Goal: Information Seeking & Learning: Learn about a topic

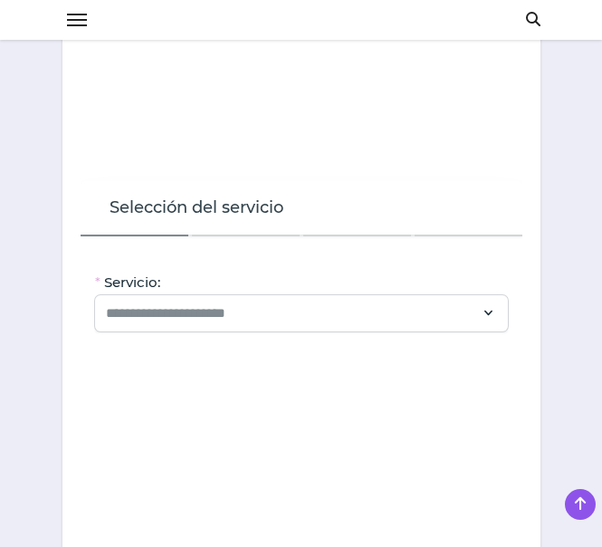
scroll to position [2018, 0]
click at [260, 301] on input "Servicio:" at bounding box center [290, 312] width 369 height 22
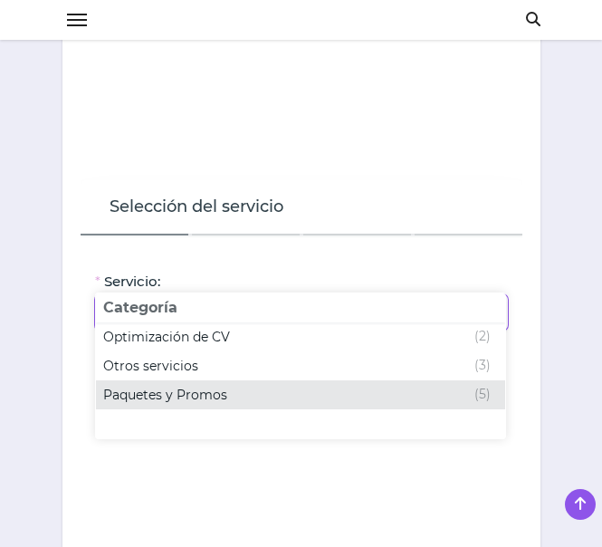
click at [264, 386] on div "Paquetes y Promos (5)" at bounding box center [296, 395] width 387 height 22
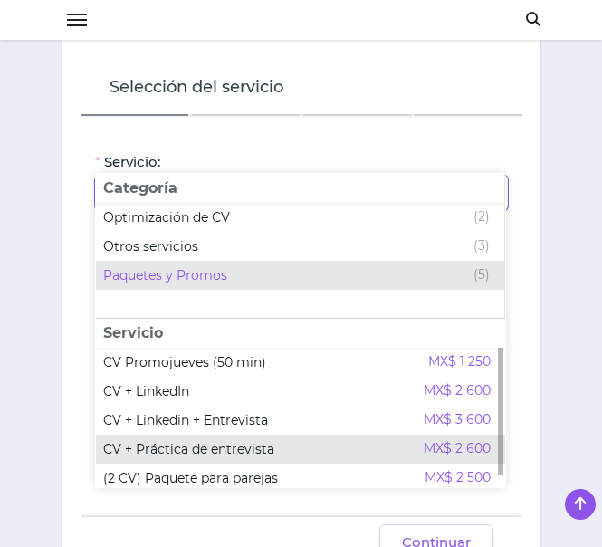
scroll to position [2137, 0]
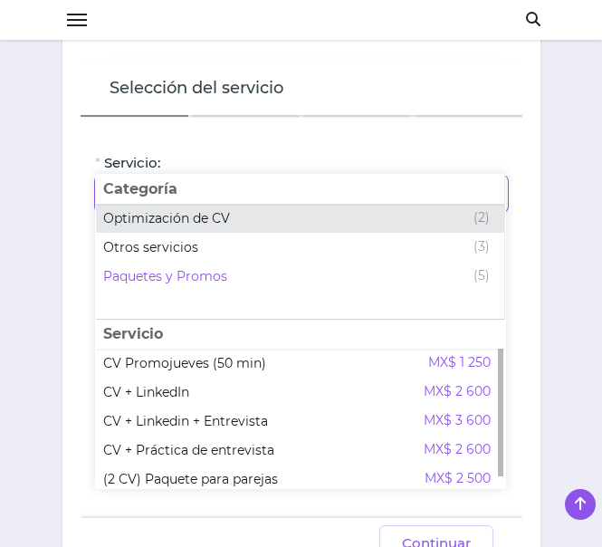
click at [289, 218] on div "Optimización de CV (2)" at bounding box center [296, 218] width 386 height 22
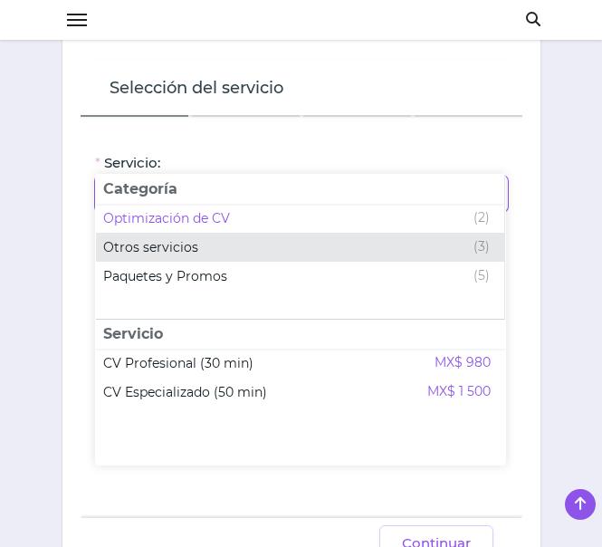
click at [319, 248] on div "Otros servicios (3)" at bounding box center [296, 247] width 386 height 22
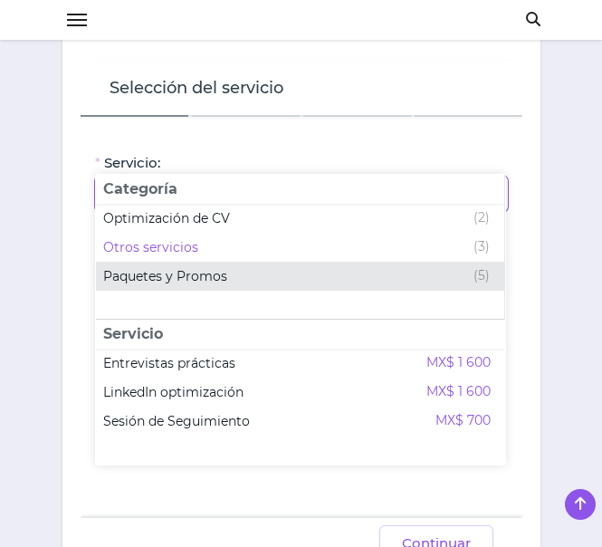
click at [326, 278] on div "Paquetes y Promos (5)" at bounding box center [296, 276] width 386 height 22
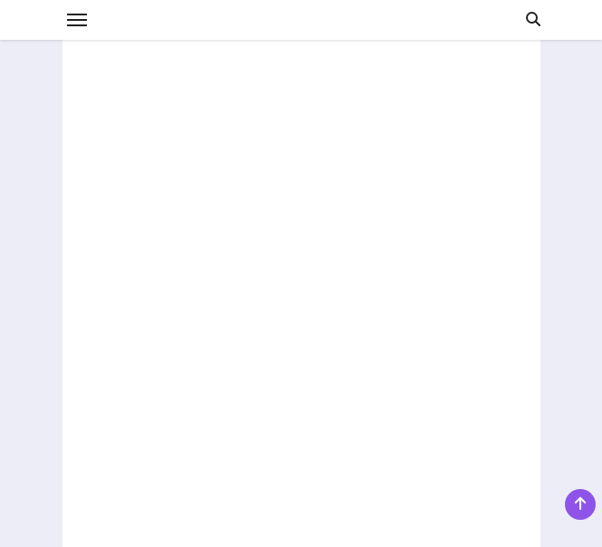
scroll to position [3277, 0]
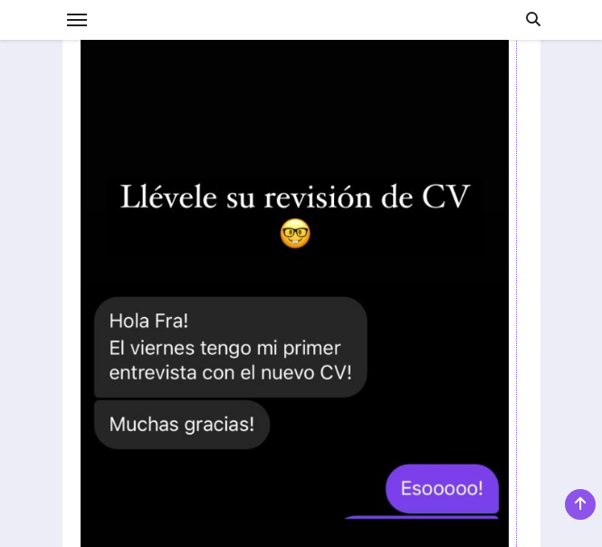
drag, startPoint x: 432, startPoint y: 457, endPoint x: 155, endPoint y: 464, distance: 277.1
click at [155, 464] on img at bounding box center [295, 402] width 428 height 761
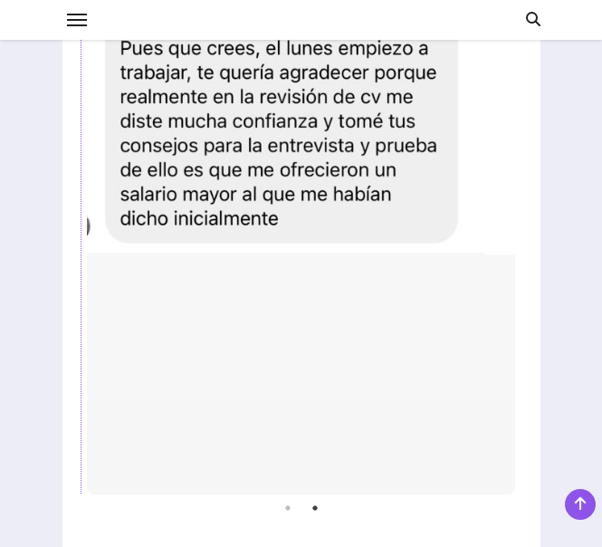
scroll to position [3566, 0]
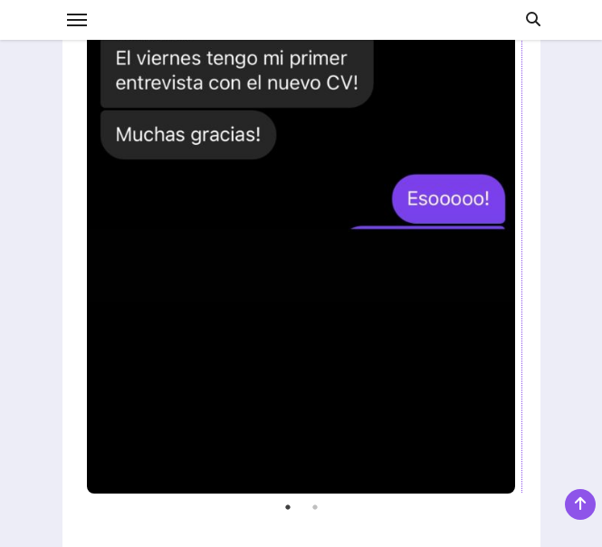
drag, startPoint x: 313, startPoint y: 408, endPoint x: 513, endPoint y: 441, distance: 202.7
click at [513, 441] on div "Previous Next 1 2" at bounding box center [302, 112] width 442 height 761
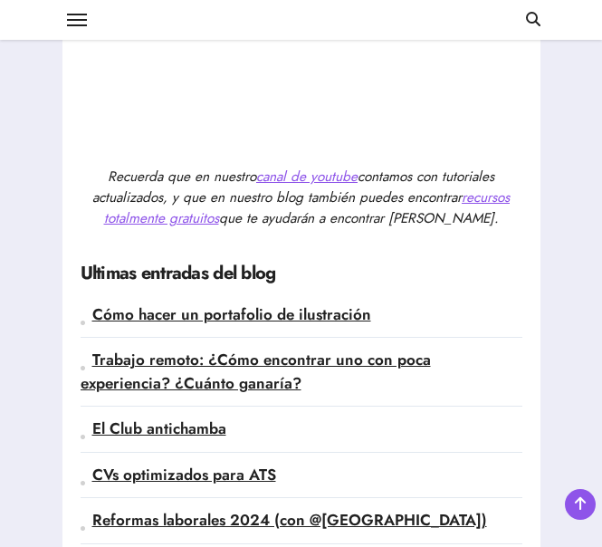
scroll to position [4867, 0]
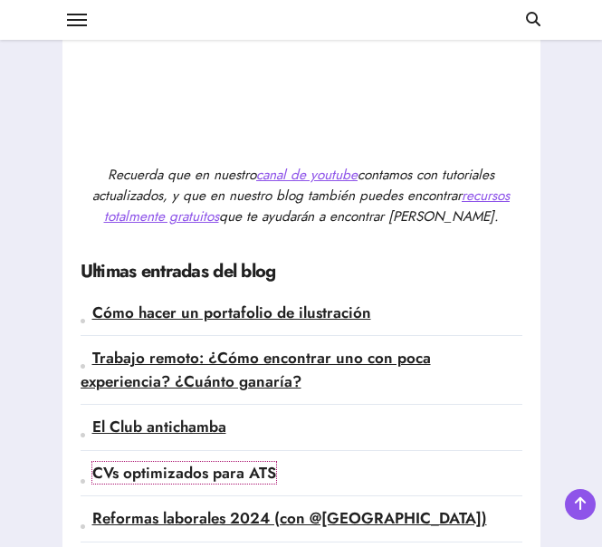
click at [246, 462] on link "CVs optimizados para ATS" at bounding box center [184, 473] width 184 height 22
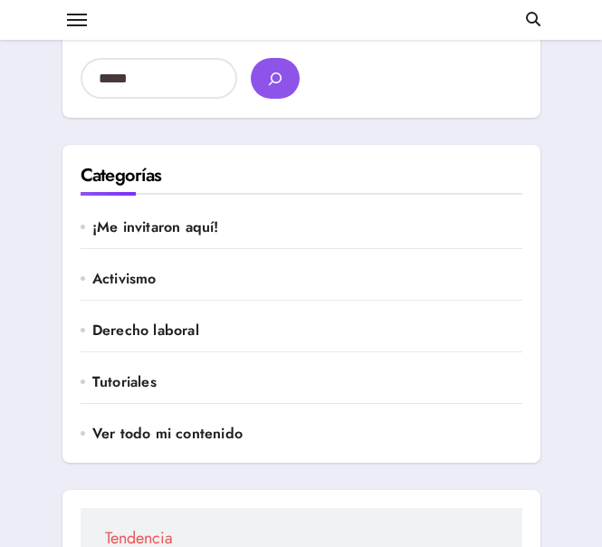
scroll to position [51, 0]
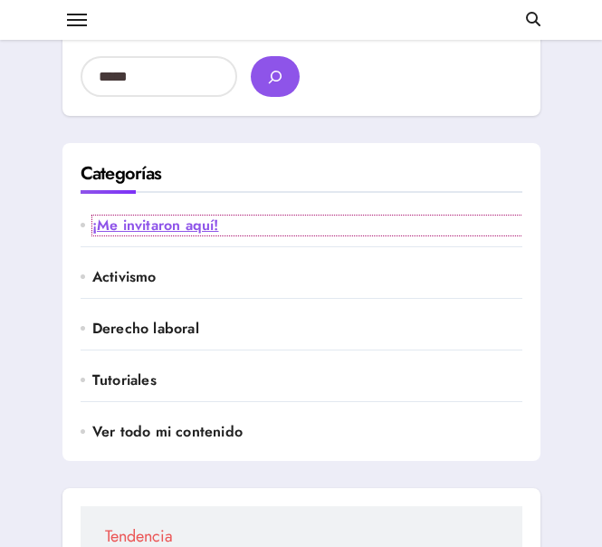
click at [338, 224] on link "¡Me invitaron aquí!" at bounding box center [307, 225] width 430 height 20
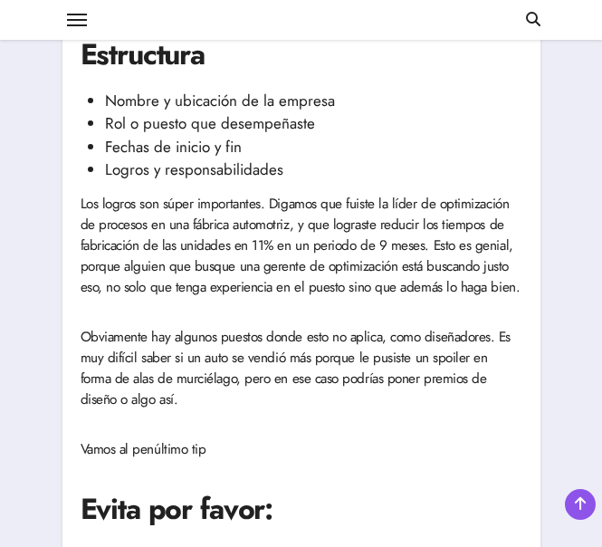
scroll to position [3142, 0]
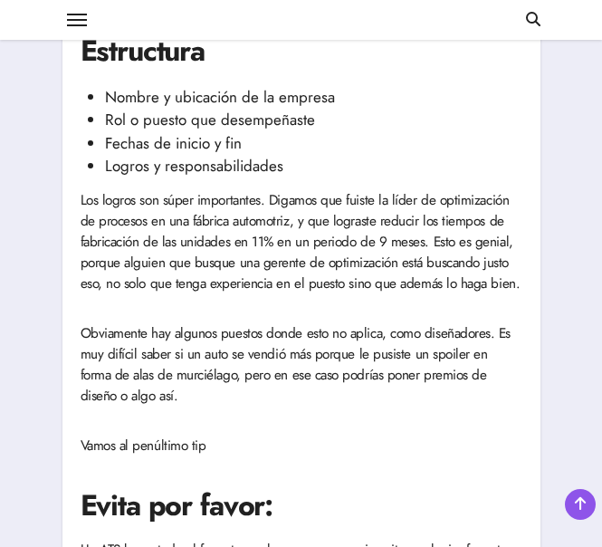
click at [189, 190] on p "Los logros son súper importantes. Digamos que fuiste la líder de optimización d…" at bounding box center [302, 242] width 442 height 104
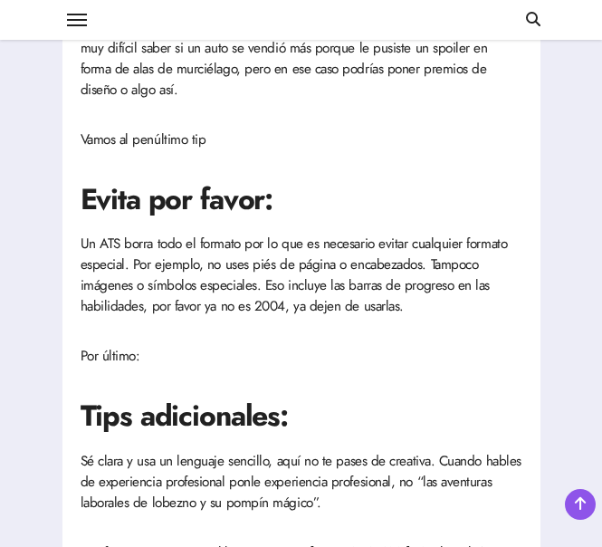
scroll to position [3449, 0]
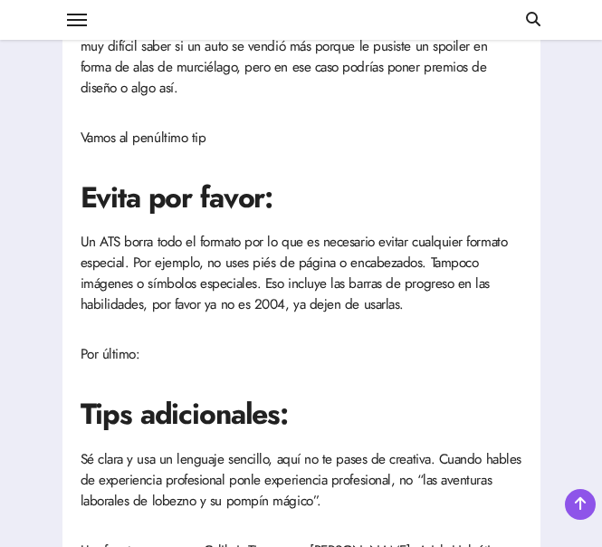
click at [300, 232] on p "Un ATS borra todo el formato por lo que es necesario evitar cualquier formato e…" at bounding box center [302, 273] width 442 height 83
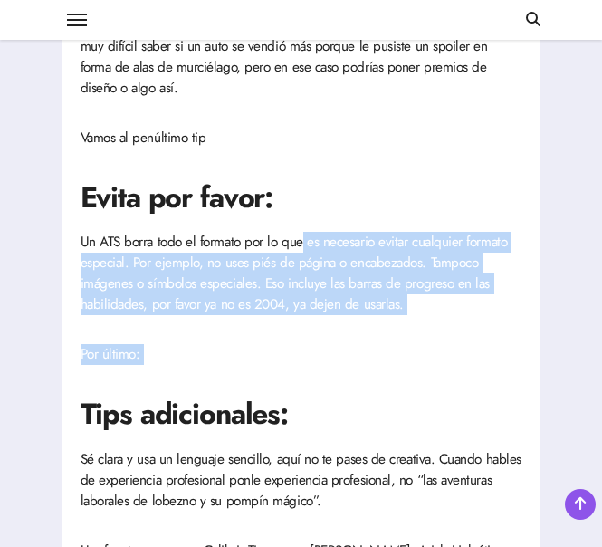
drag, startPoint x: 300, startPoint y: 229, endPoint x: 428, endPoint y: 311, distance: 151.9
drag, startPoint x: 428, startPoint y: 311, endPoint x: 337, endPoint y: 304, distance: 91.7
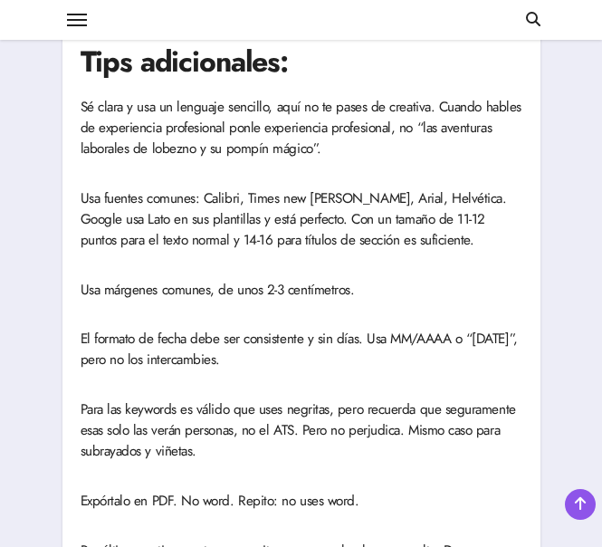
scroll to position [3801, 0]
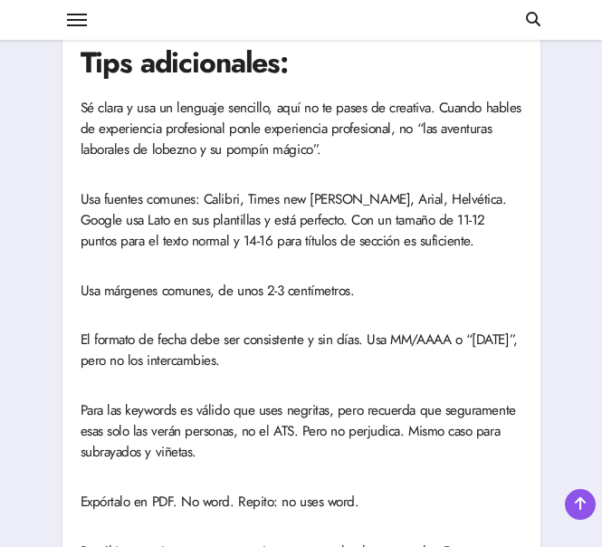
click at [400, 189] on p "Usa fuentes comunes: Calibri, Times new roman, Arial, Helvética. Google usa Lat…" at bounding box center [302, 220] width 442 height 62
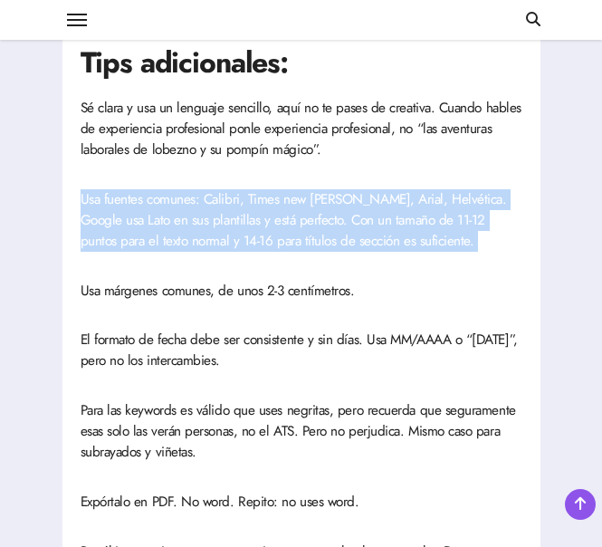
drag, startPoint x: 400, startPoint y: 184, endPoint x: 386, endPoint y: 201, distance: 21.9
click at [386, 201] on p "Usa fuentes comunes: Calibri, Times new roman, Arial, Helvética. Google usa Lat…" at bounding box center [302, 220] width 442 height 62
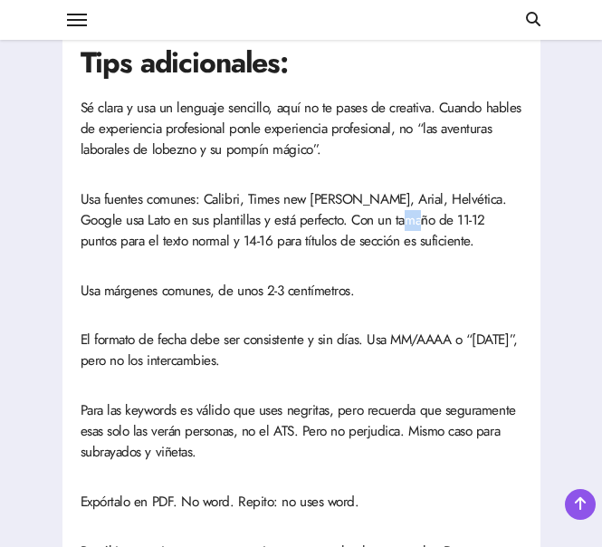
click at [386, 201] on p "Usa fuentes comunes: Calibri, Times new roman, Arial, Helvética. Google usa Lat…" at bounding box center [302, 220] width 442 height 62
drag, startPoint x: 386, startPoint y: 201, endPoint x: 243, endPoint y: 160, distance: 149.6
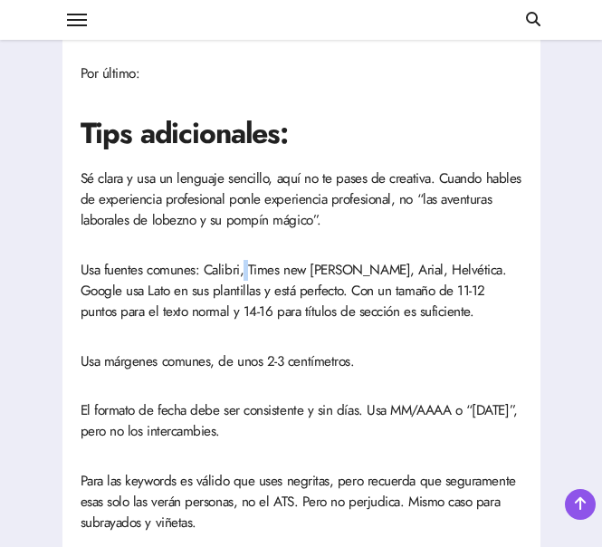
scroll to position [3726, 0]
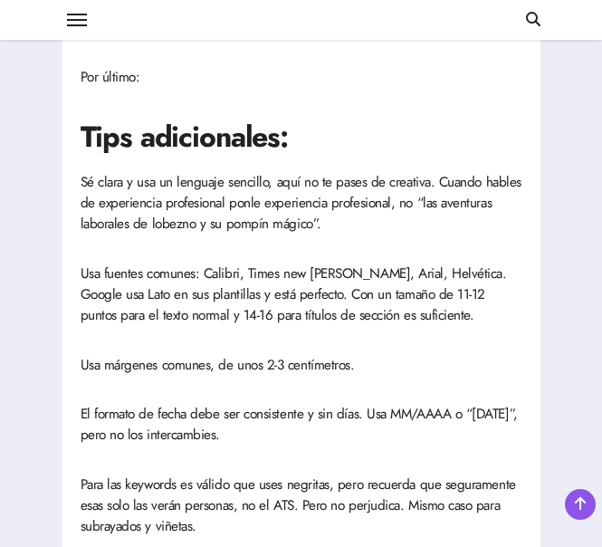
click at [243, 172] on p "Sé clara y usa un lenguaje sencillo, aquí no te pases de creativa. Cuando hable…" at bounding box center [302, 203] width 442 height 62
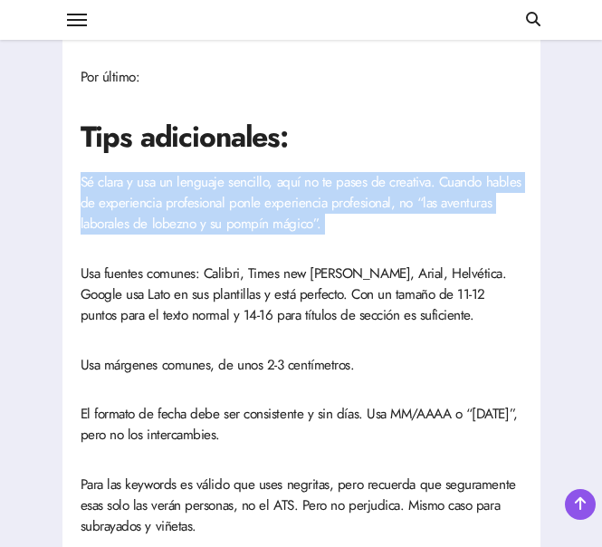
click at [243, 172] on p "Sé clara y usa un lenguaje sencillo, aquí no te pases de creativa. Cuando hable…" at bounding box center [302, 203] width 442 height 62
drag, startPoint x: 243, startPoint y: 160, endPoint x: 238, endPoint y: 190, distance: 30.2
click at [238, 190] on p "Sé clara y usa un lenguaje sencillo, aquí no te pases de creativa. Cuando hable…" at bounding box center [302, 203] width 442 height 62
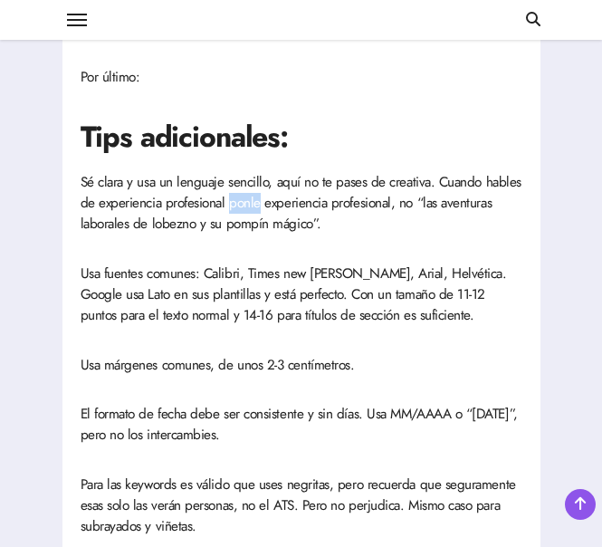
click at [238, 190] on p "Sé clara y usa un lenguaje sencillo, aquí no te pases de creativa. Cuando hable…" at bounding box center [302, 203] width 442 height 62
drag, startPoint x: 238, startPoint y: 190, endPoint x: 288, endPoint y: 203, distance: 51.4
click at [288, 203] on p "Sé clara y usa un lenguaje sencillo, aquí no te pases de creativa. Cuando hable…" at bounding box center [302, 203] width 442 height 62
click at [333, 178] on p "Sé clara y usa un lenguaje sencillo, aquí no te pases de creativa. Cuando hable…" at bounding box center [302, 203] width 442 height 62
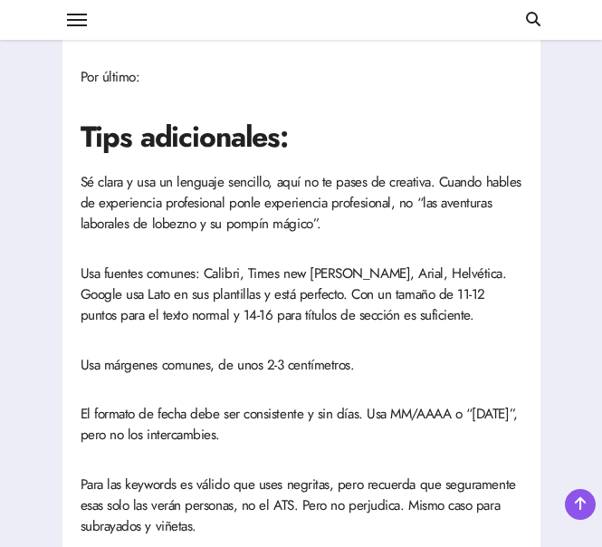
drag, startPoint x: 333, startPoint y: 178, endPoint x: 279, endPoint y: 261, distance: 98.7
click at [279, 263] on p "Usa fuentes comunes: Calibri, Times new roman, Arial, Helvética. Google usa Lat…" at bounding box center [302, 294] width 442 height 62
click at [262, 274] on p "Usa fuentes comunes: Calibri, Times new roman, Arial, Helvética. Google usa Lat…" at bounding box center [302, 294] width 442 height 62
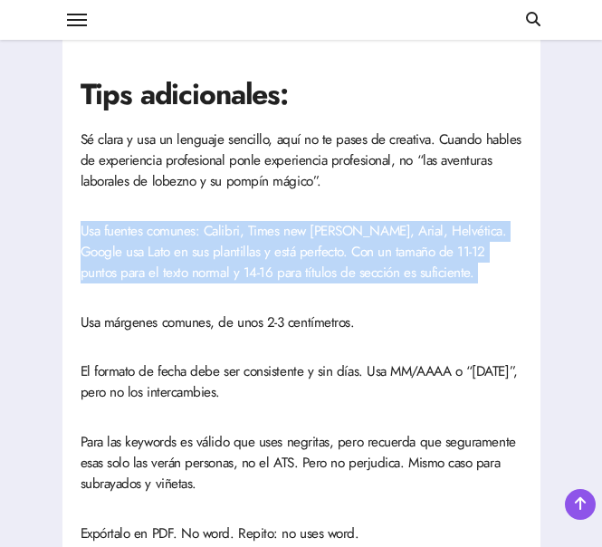
scroll to position [3770, 0]
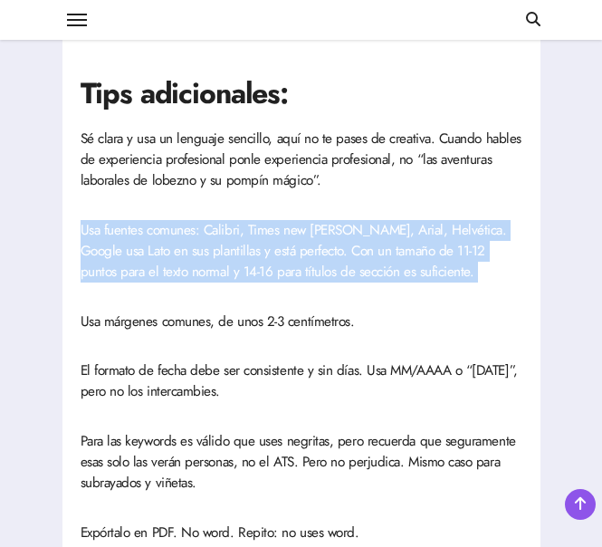
click at [202, 236] on p "Usa fuentes comunes: Calibri, Times new roman, Arial, Helvética. Google usa Lat…" at bounding box center [302, 251] width 442 height 62
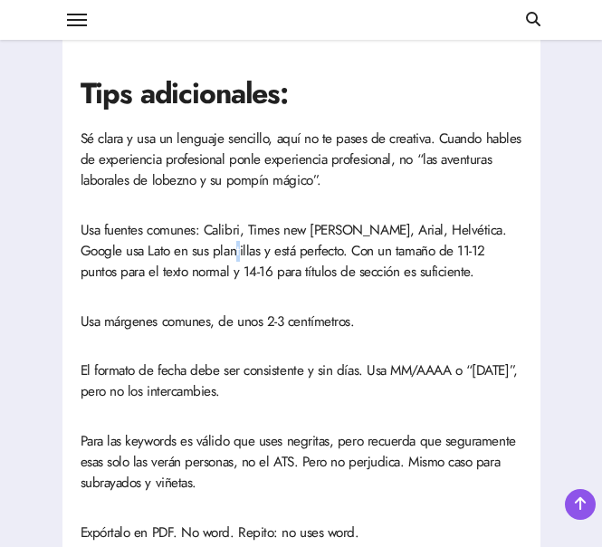
click at [202, 236] on p "Usa fuentes comunes: Calibri, Times new roman, Arial, Helvética. Google usa Lat…" at bounding box center [302, 251] width 442 height 62
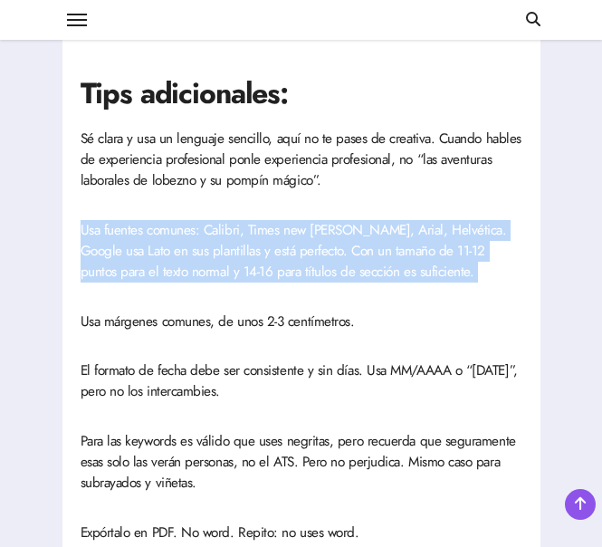
click at [202, 236] on p "Usa fuentes comunes: Calibri, Times new roman, Arial, Helvética. Google usa Lat…" at bounding box center [302, 251] width 442 height 62
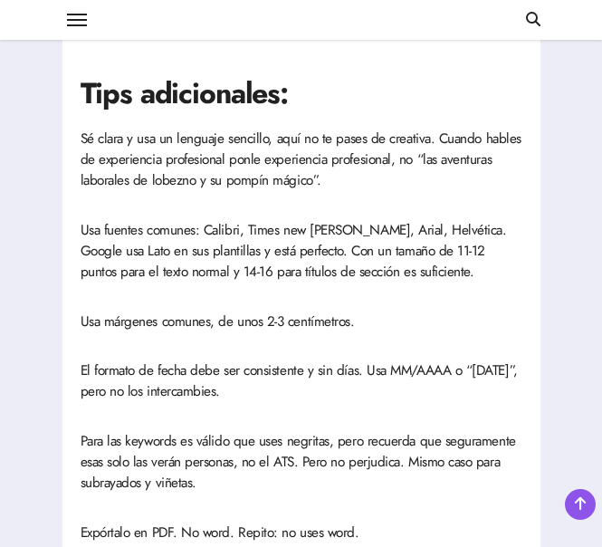
drag, startPoint x: 202, startPoint y: 236, endPoint x: 197, endPoint y: 268, distance: 32.0
drag, startPoint x: 197, startPoint y: 268, endPoint x: 205, endPoint y: 307, distance: 39.6
click at [205, 311] on p "Usa márgenes comunes, de unos 2-3 centímetros." at bounding box center [302, 321] width 442 height 21
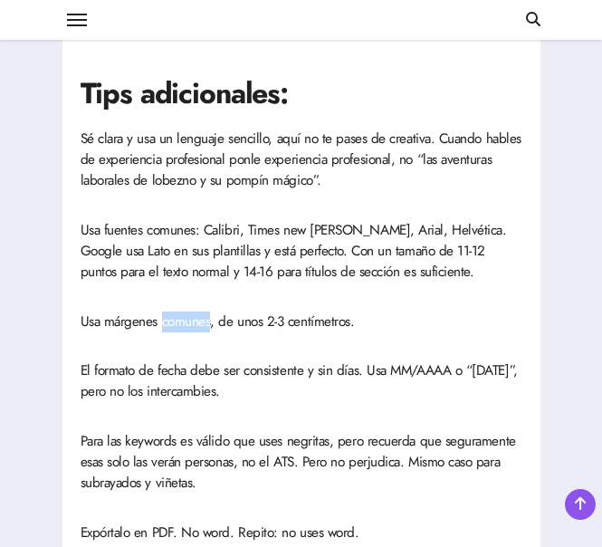
click at [205, 311] on p "Usa márgenes comunes, de unos 2-3 centímetros." at bounding box center [302, 321] width 442 height 21
drag, startPoint x: 205, startPoint y: 307, endPoint x: 226, endPoint y: 346, distance: 44.6
click at [226, 360] on p "El formato de fecha debe ser consistente y sin días. Usa MM/AAAA o “Febrero de …" at bounding box center [302, 381] width 442 height 42
click at [224, 360] on p "El formato de fecha debe ser consistente y sin días. Usa MM/AAAA o “Febrero de …" at bounding box center [302, 381] width 442 height 42
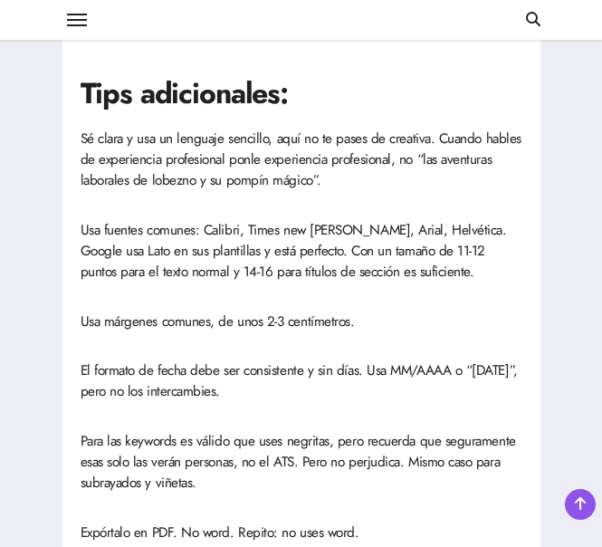
drag, startPoint x: 224, startPoint y: 354, endPoint x: 231, endPoint y: 367, distance: 15.0
click at [231, 367] on p "El formato de fecha debe ser consistente y sin días. Usa MM/AAAA o “Febrero de …" at bounding box center [302, 381] width 442 height 42
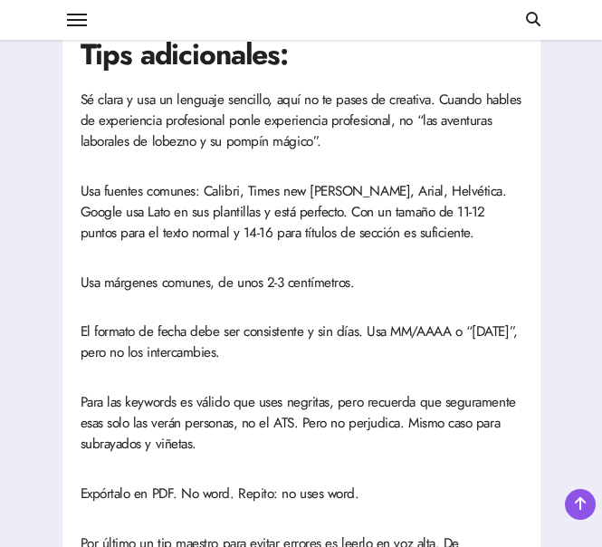
scroll to position [3811, 0]
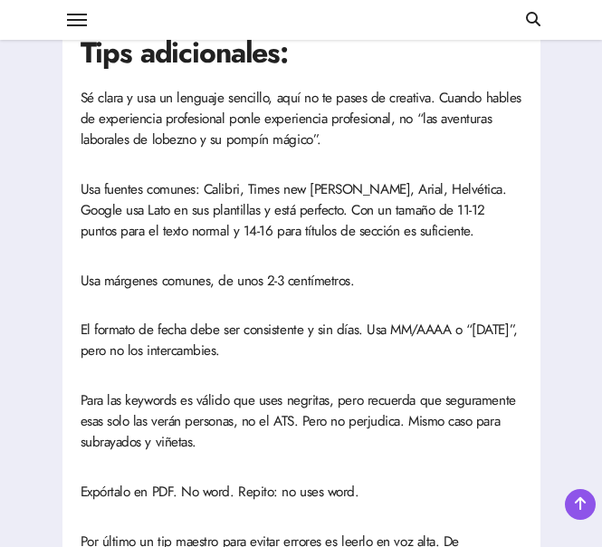
drag, startPoint x: 231, startPoint y: 367, endPoint x: 395, endPoint y: 428, distance: 174.7
click at [395, 428] on p "Para las keywords es válido que uses negritas, pero recuerda que seguramente es…" at bounding box center [302, 421] width 442 height 62
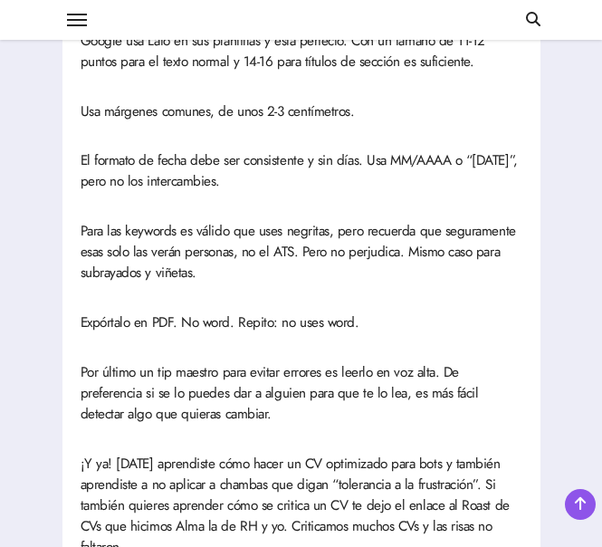
scroll to position [3981, 0]
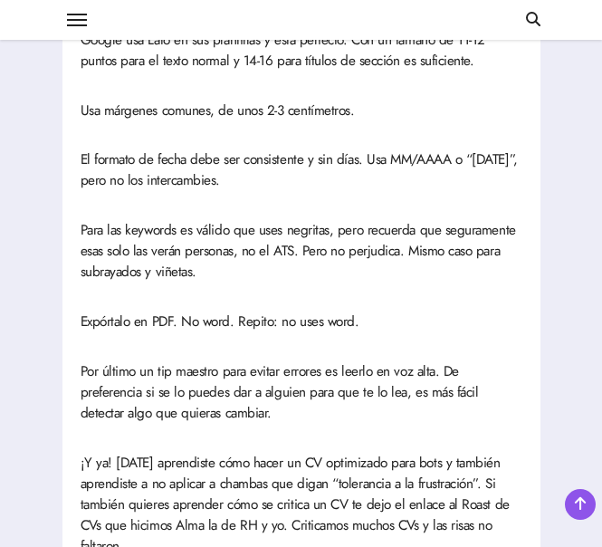
click at [176, 367] on p "Por último un tip maestro para evitar errores es leerlo en voz alta. De prefere…" at bounding box center [302, 392] width 442 height 62
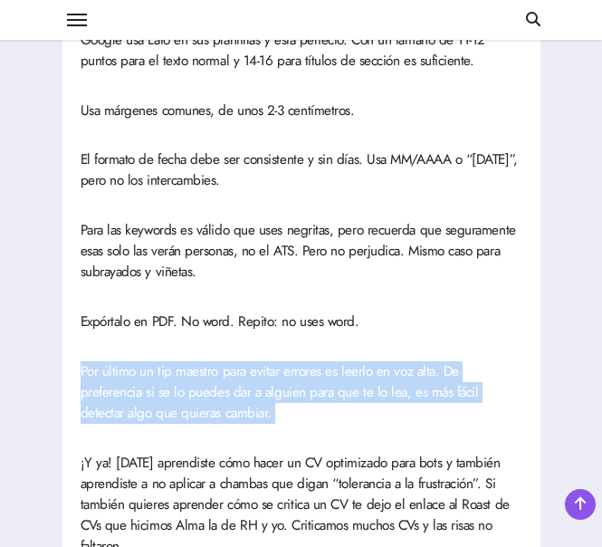
click at [176, 367] on p "Por último un tip maestro para evitar errores es leerlo en voz alta. De prefere…" at bounding box center [302, 392] width 442 height 62
drag, startPoint x: 176, startPoint y: 367, endPoint x: 173, endPoint y: 400, distance: 32.8
click at [173, 400] on p "Por último un tip maestro para evitar errores es leerlo en voz alta. De prefere…" at bounding box center [302, 392] width 442 height 62
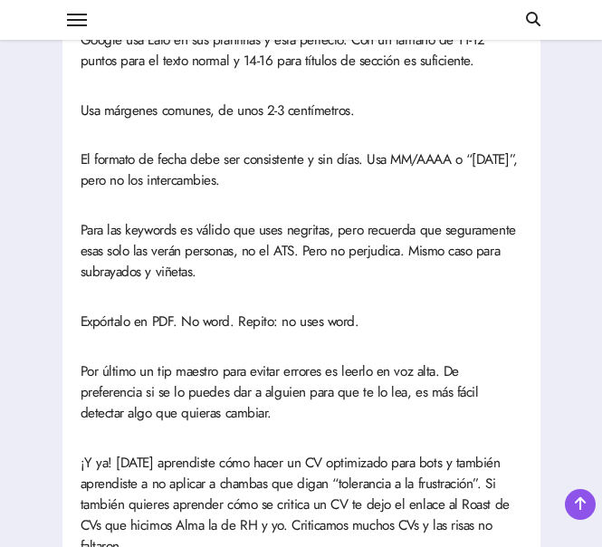
click at [205, 453] on p "¡Y ya! Hoy aprendiste cómo hacer un CV optimizado para bots y también aprendist…" at bounding box center [302, 505] width 442 height 104
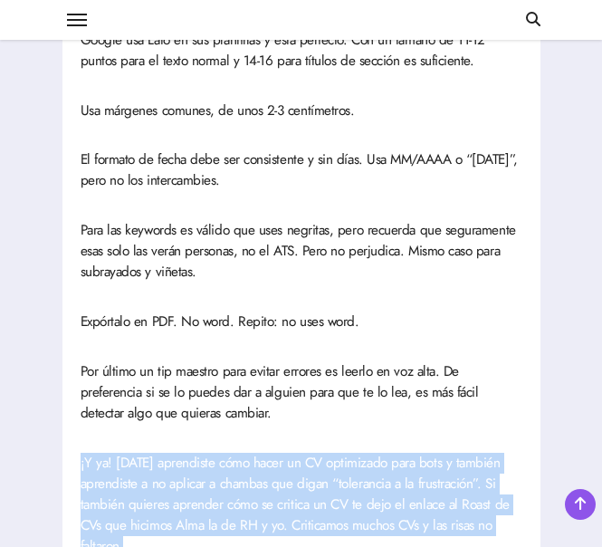
click at [205, 453] on p "¡Y ya! Hoy aprendiste cómo hacer un CV optimizado para bots y también aprendist…" at bounding box center [302, 505] width 442 height 104
drag, startPoint x: 205, startPoint y: 445, endPoint x: 208, endPoint y: 472, distance: 27.4
click at [208, 472] on p "¡Y ya! Hoy aprendiste cómo hacer un CV optimizado para bots y también aprendist…" at bounding box center [302, 505] width 442 height 104
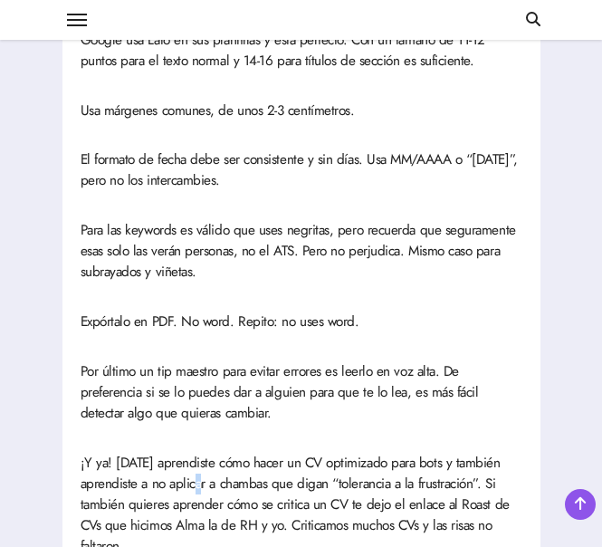
click at [208, 472] on p "¡Y ya! Hoy aprendiste cómo hacer un CV optimizado para bots y también aprendist…" at bounding box center [302, 505] width 442 height 104
drag, startPoint x: 208, startPoint y: 472, endPoint x: 407, endPoint y: 297, distance: 265.5
click at [407, 311] on p "Expórtalo en PDF. No word. Repito: no uses word." at bounding box center [302, 321] width 442 height 21
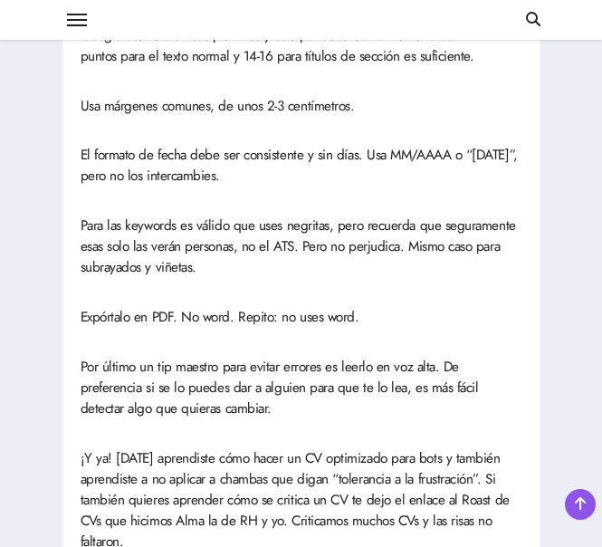
scroll to position [3970, 0]
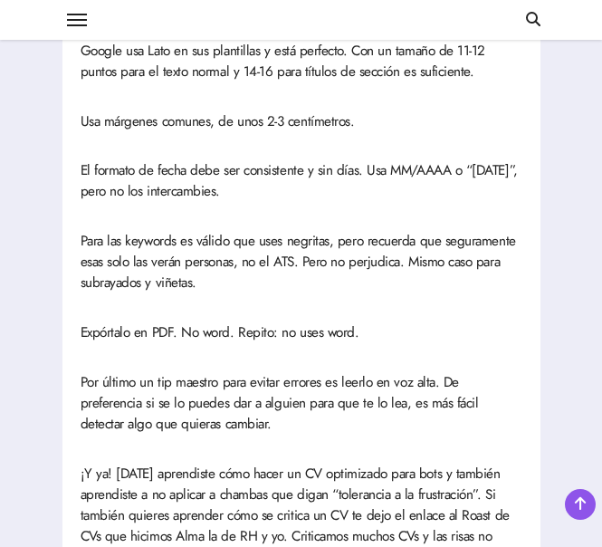
click at [396, 243] on p "Para las keywords es válido que uses negritas, pero recuerda que seguramente es…" at bounding box center [302, 262] width 442 height 62
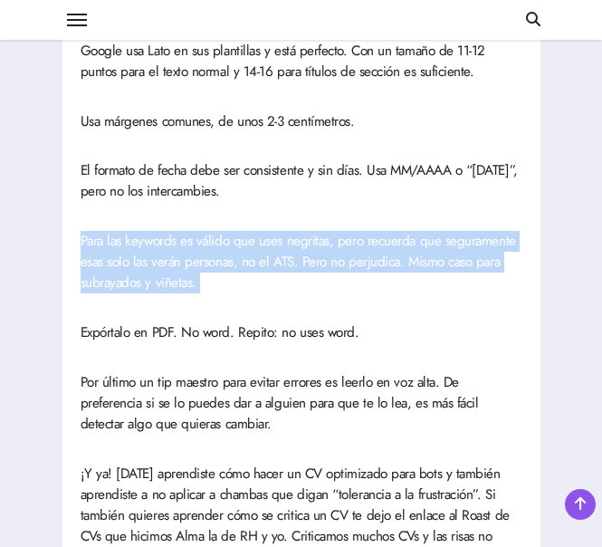
scroll to position [3967, 0]
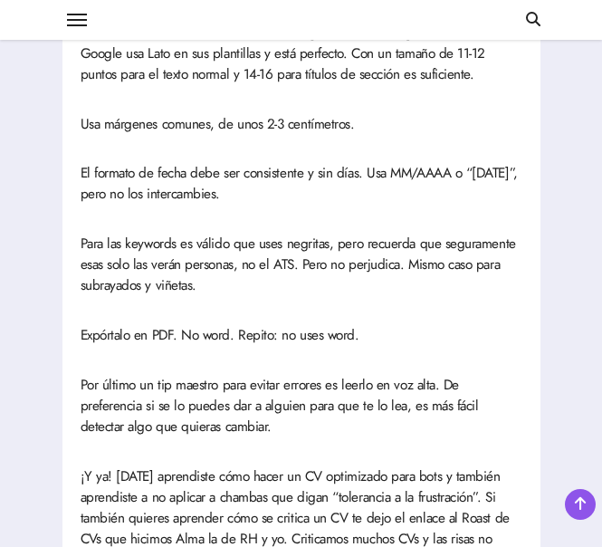
click at [354, 375] on p "Por último un tip maestro para evitar errores es leerlo en voz alta. De prefere…" at bounding box center [302, 406] width 442 height 62
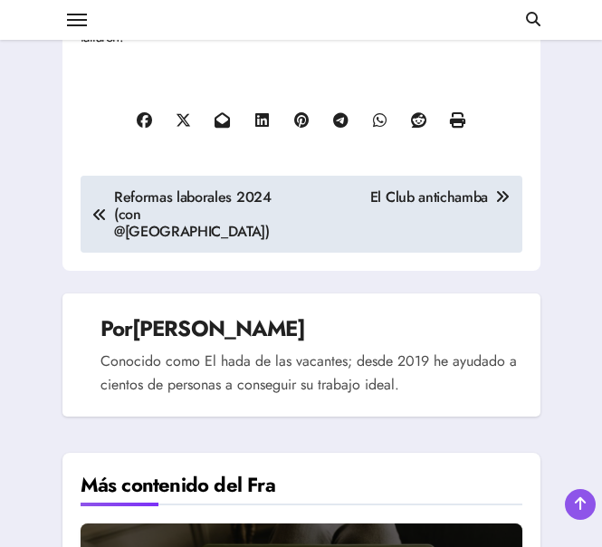
scroll to position [4490, 0]
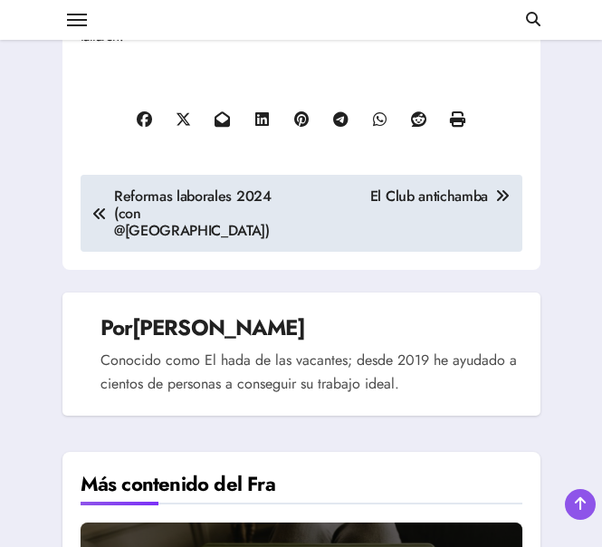
click at [354, 368] on div "Por Fra Salazar Conocido como El hada de las vacantes; desde 2019 he ayudado a …" at bounding box center [301, 353] width 478 height 123
drag, startPoint x: 354, startPoint y: 368, endPoint x: 195, endPoint y: 340, distance: 161.8
click at [195, 348] on p "Conocido como El hada de las vacantes; desde 2019 he ayudado a cientos de perso…" at bounding box center [310, 371] width 420 height 47
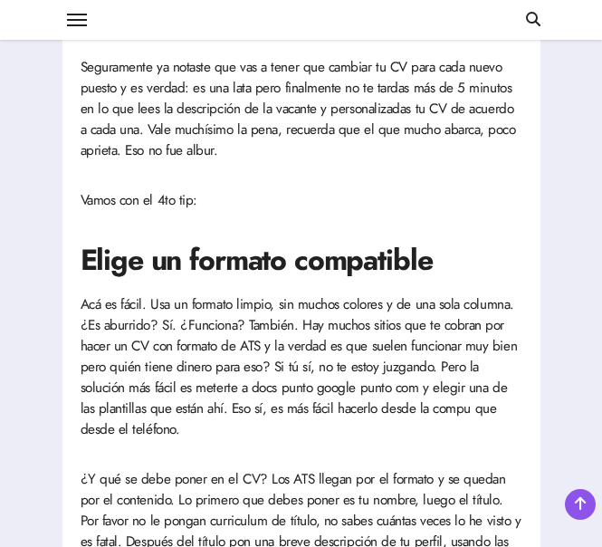
scroll to position [2215, 0]
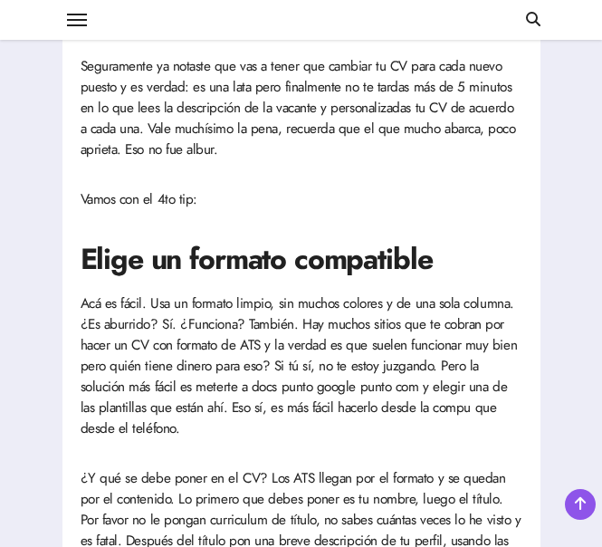
click at [290, 410] on p "Acá es fácil. Usa un formato limpio, sin muchos colores y de una sola columna. …" at bounding box center [302, 366] width 442 height 146
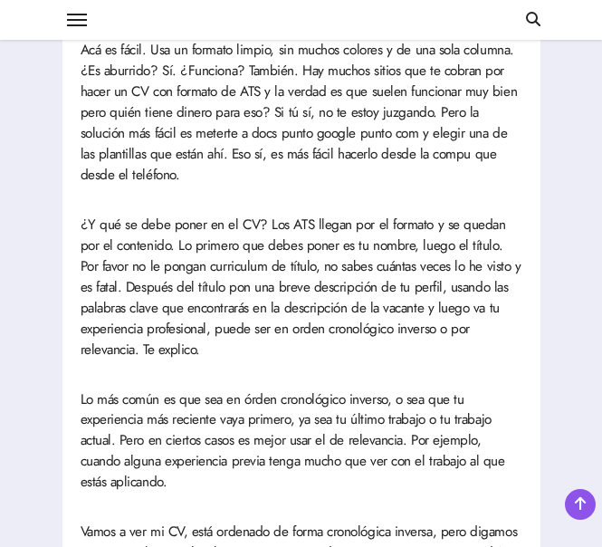
scroll to position [2469, 0]
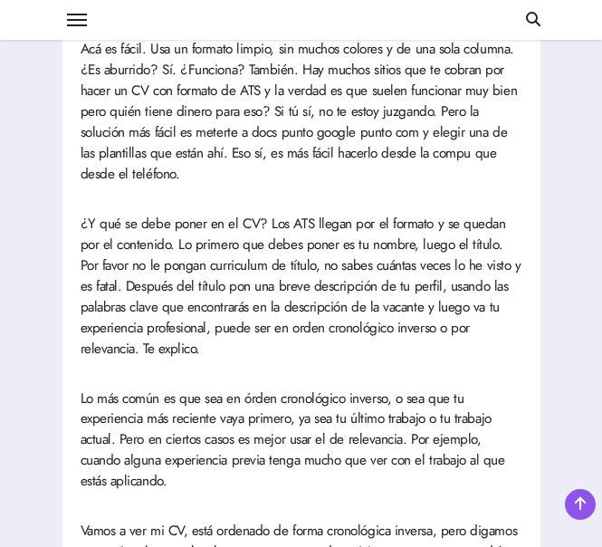
click at [427, 119] on p "Acá es fácil. Usa un formato limpio, sin muchos colores y de una sola columna. …" at bounding box center [302, 112] width 442 height 146
click at [459, 261] on p "¿Y qué se debe poner en el CV? Los ATS llegan por el formato y se quedan por el…" at bounding box center [302, 287] width 442 height 146
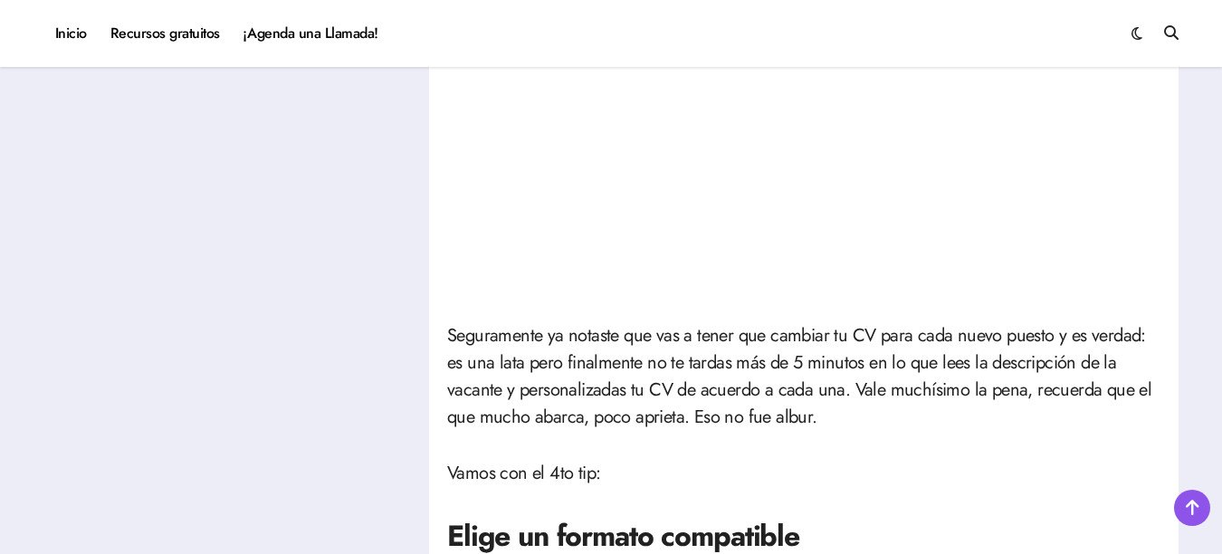
scroll to position [1465, 0]
